Goal: Find specific page/section

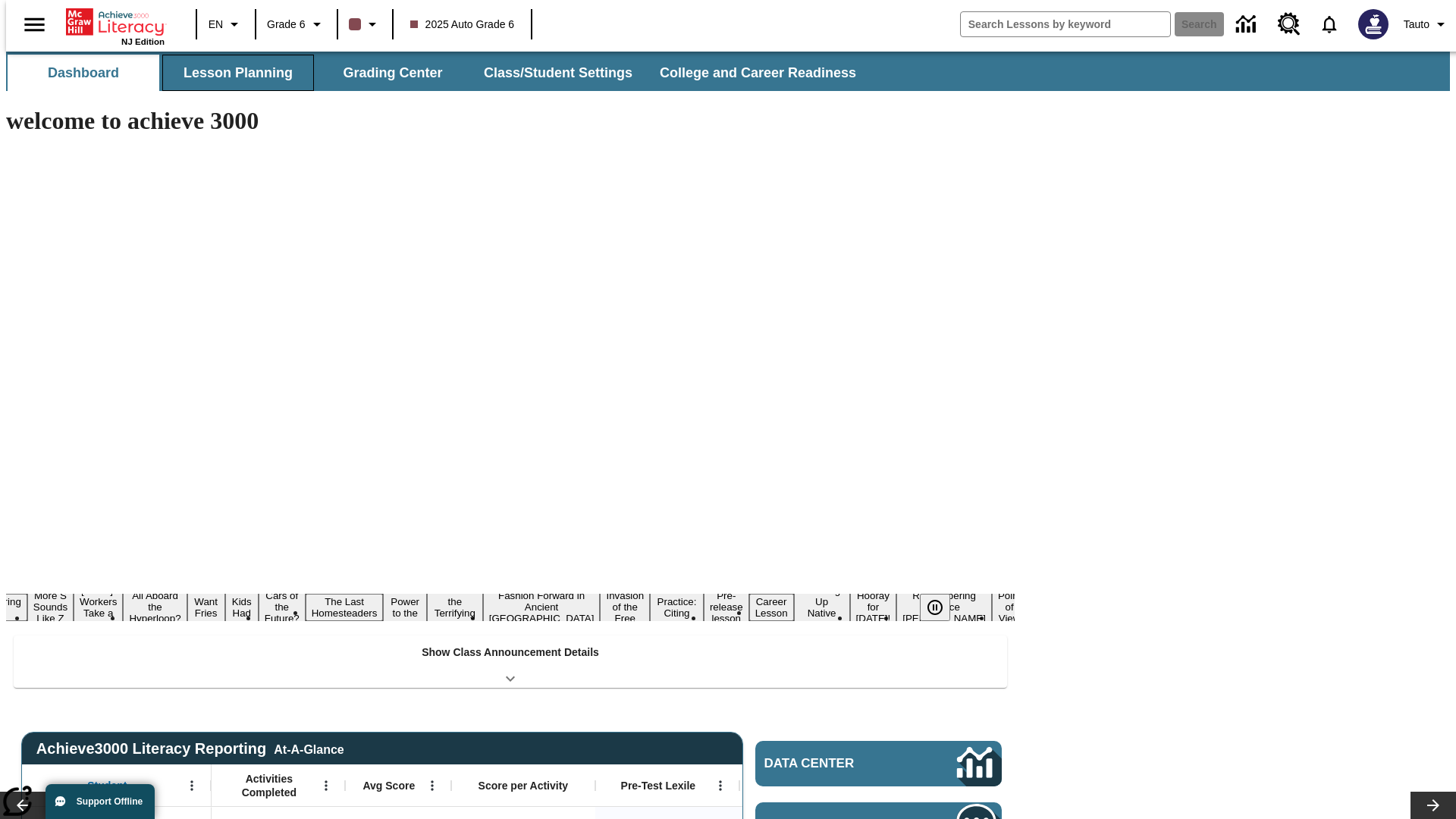
click at [232, 73] on button "Lesson Planning" at bounding box center [238, 73] width 152 height 36
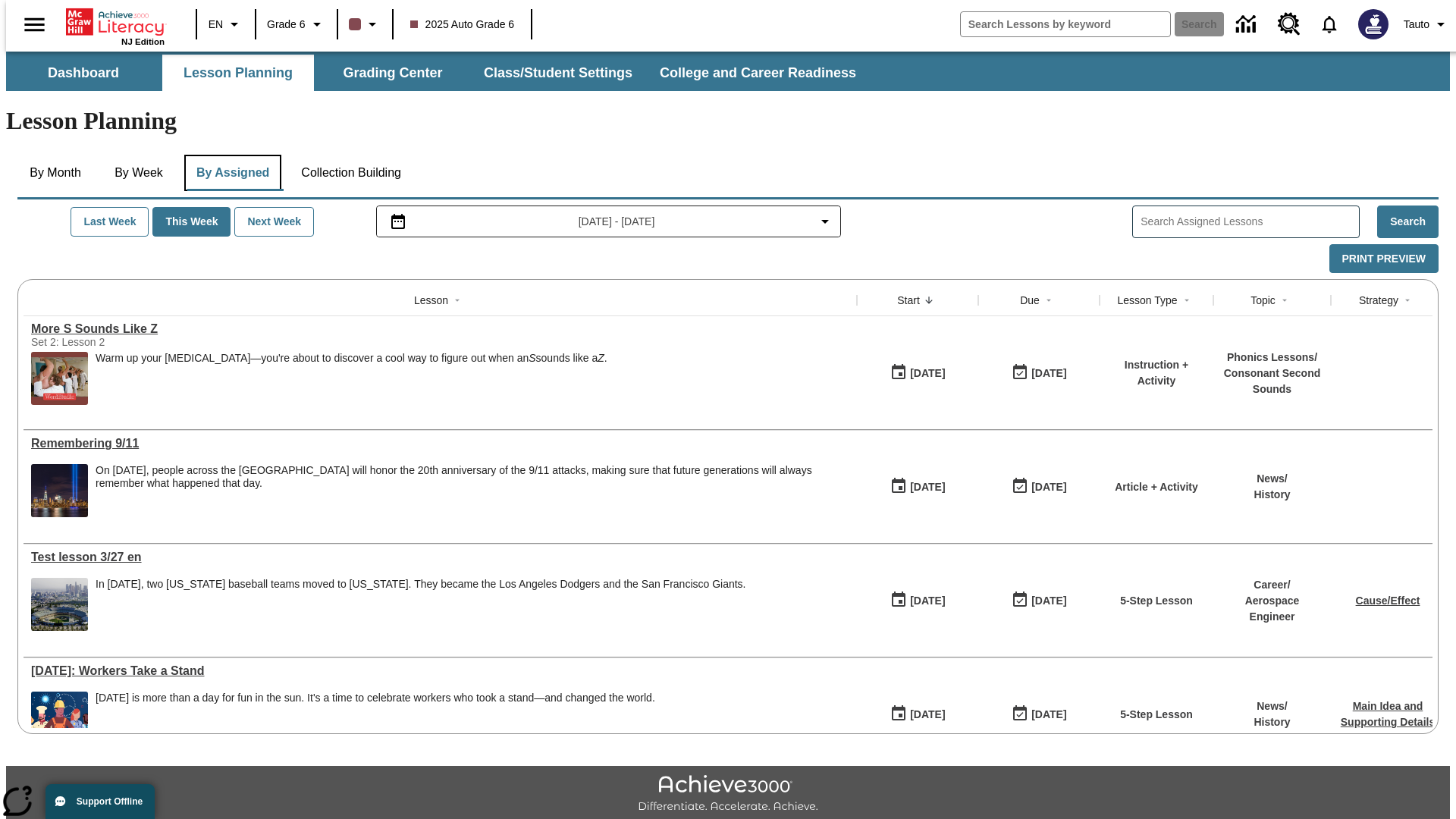
click at [229, 155] on button "By Assigned" at bounding box center [233, 172] width 97 height 36
type input "Test lesson 3/27 en"
